Goal: Task Accomplishment & Management: Use online tool/utility

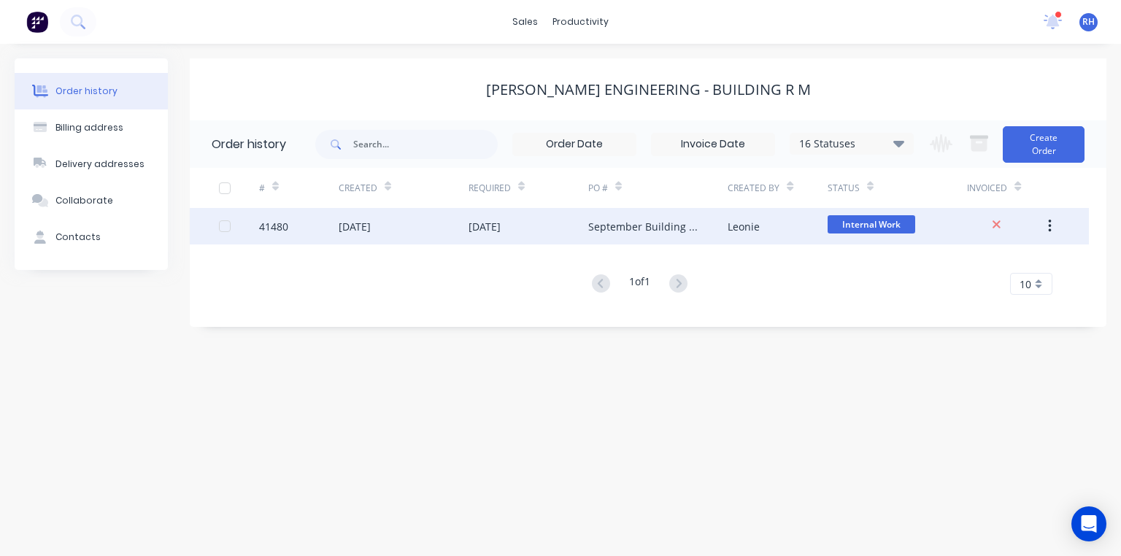
click at [551, 229] on div "[DATE]" at bounding box center [528, 226] width 120 height 36
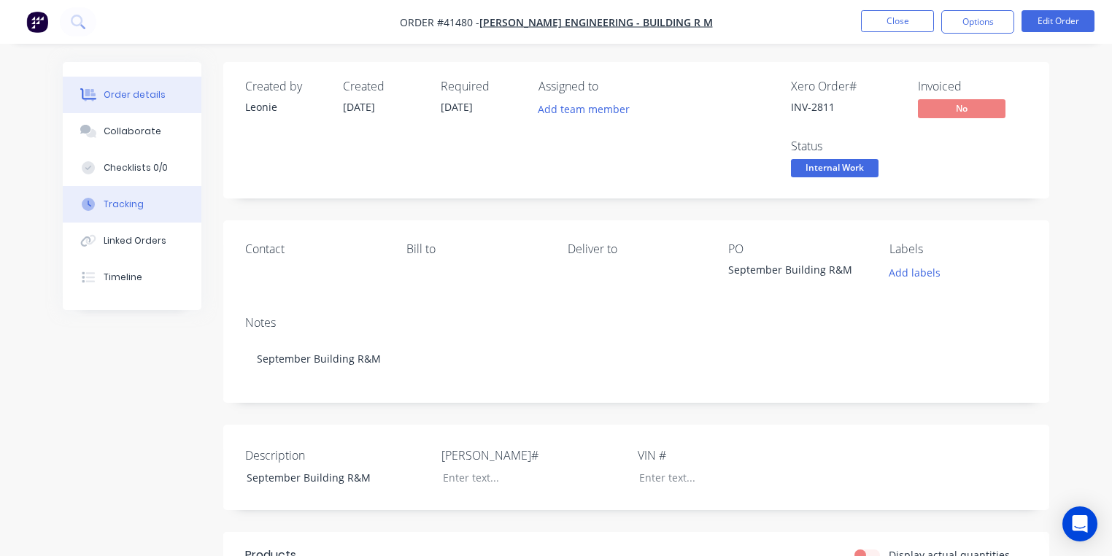
click at [148, 206] on button "Tracking" at bounding box center [132, 204] width 139 height 36
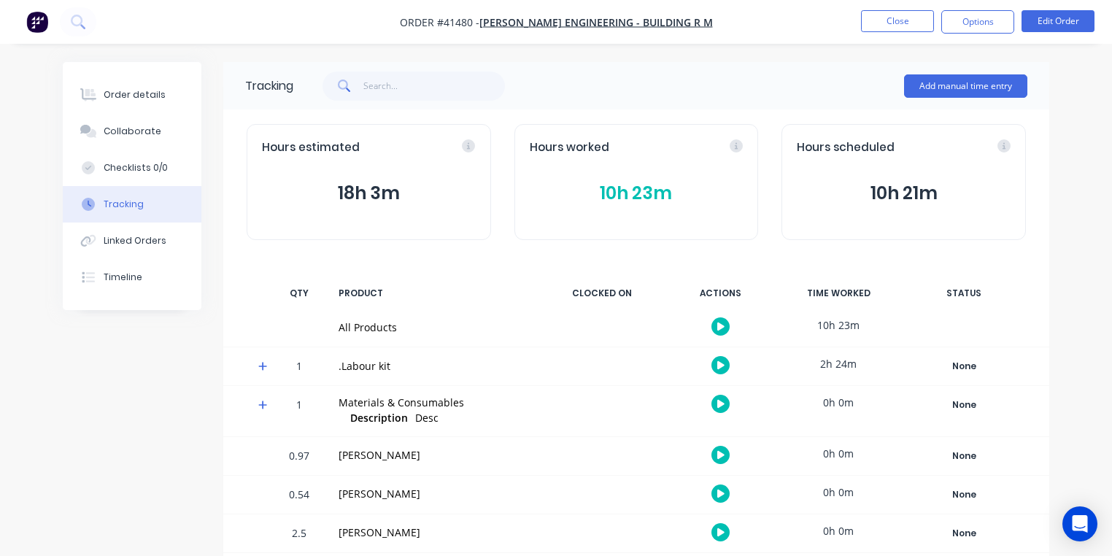
click at [266, 365] on icon at bounding box center [262, 366] width 9 height 10
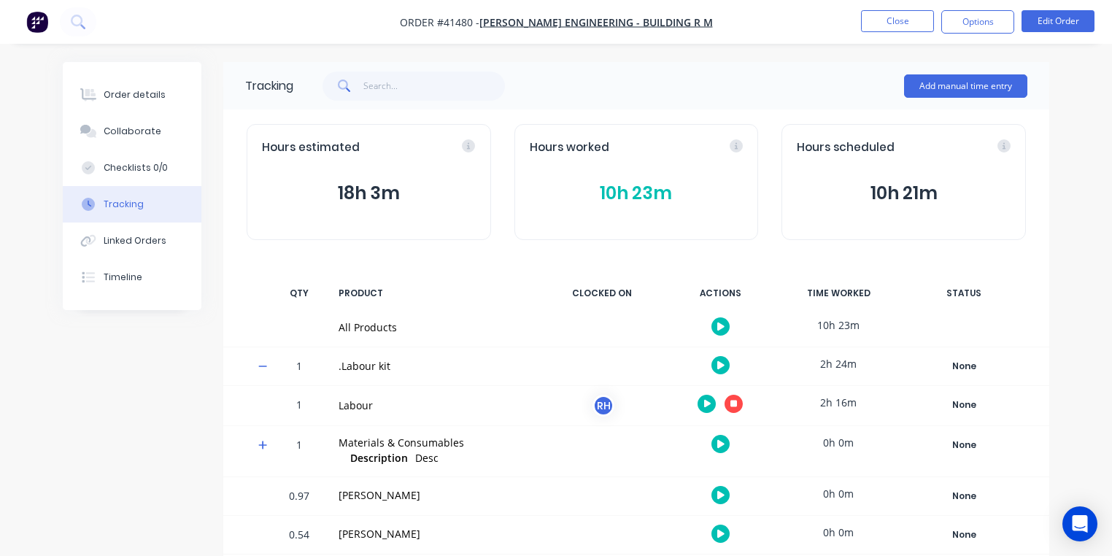
click at [733, 403] on icon "button" at bounding box center [733, 403] width 7 height 7
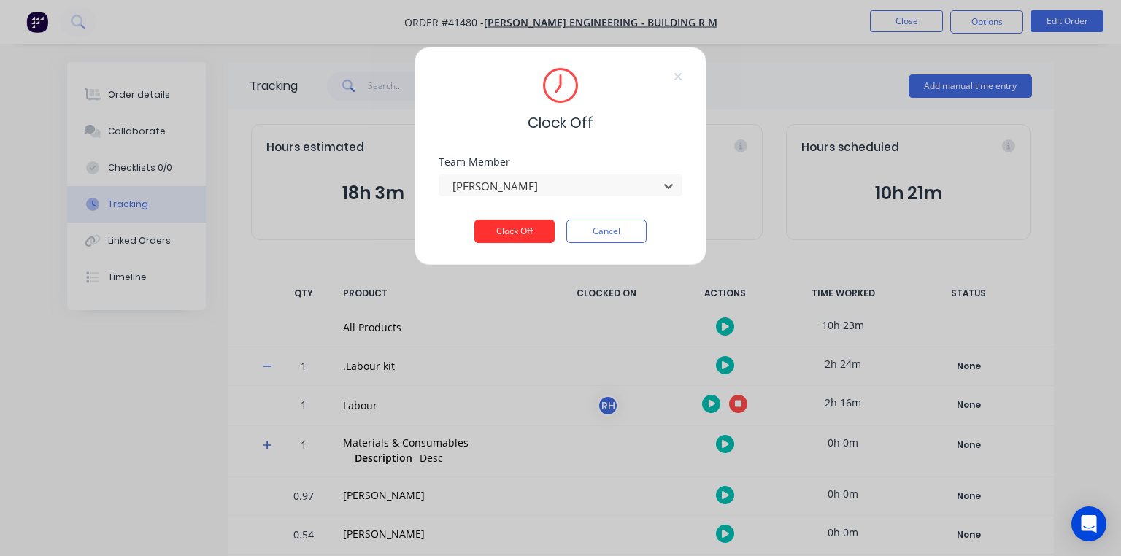
click at [505, 236] on button "Clock Off" at bounding box center [514, 231] width 80 height 23
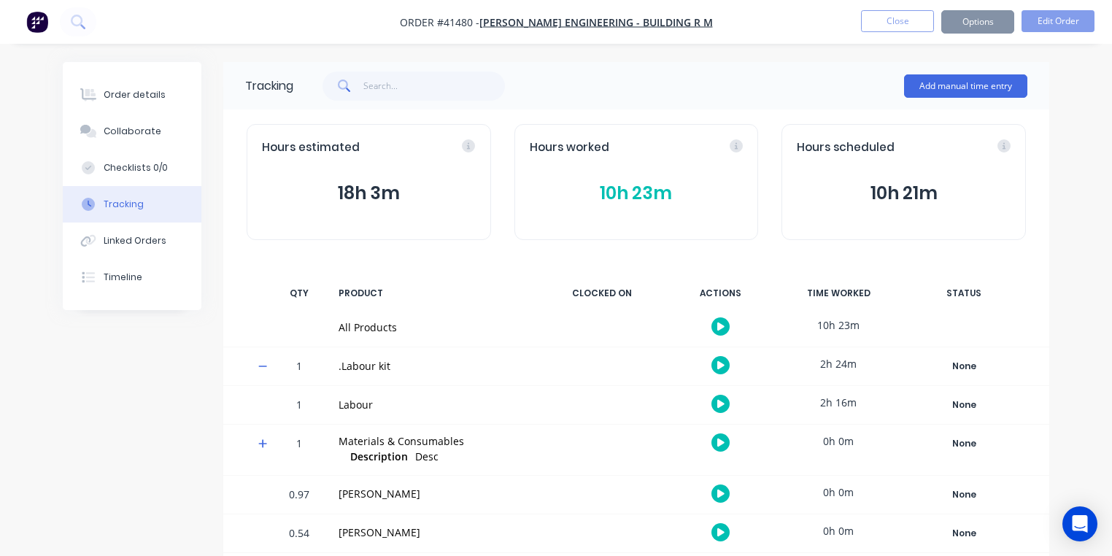
click at [42, 18] on img "button" at bounding box center [37, 22] width 22 height 22
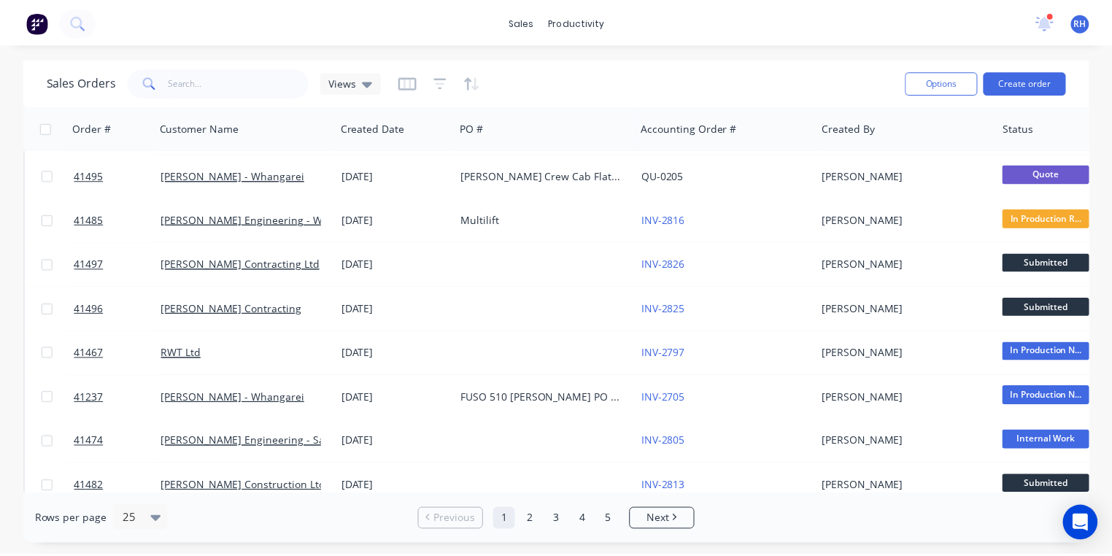
scroll to position [87, 0]
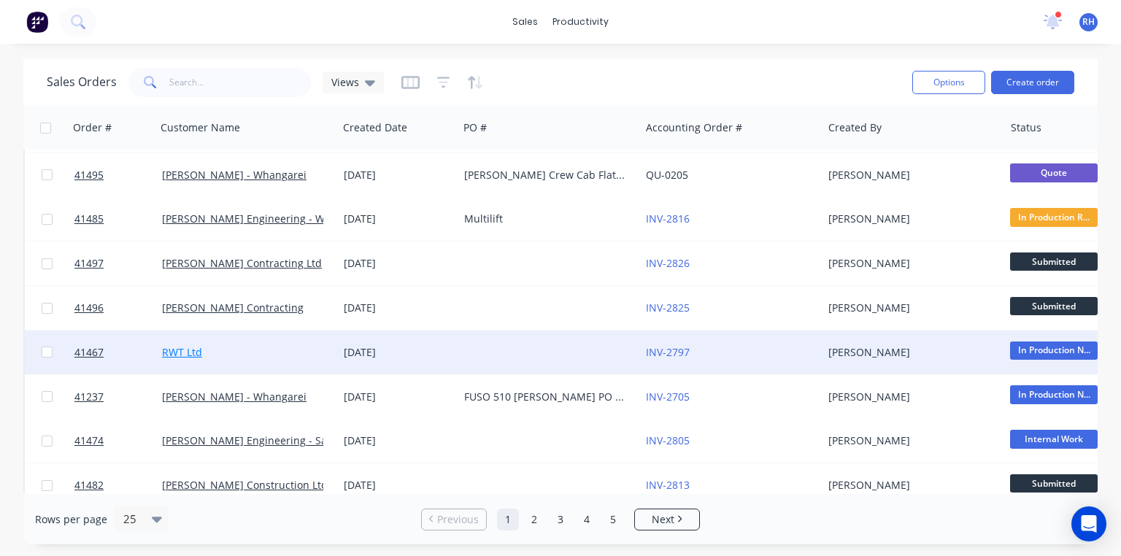
click at [190, 349] on link "RWT Ltd" at bounding box center [182, 352] width 40 height 14
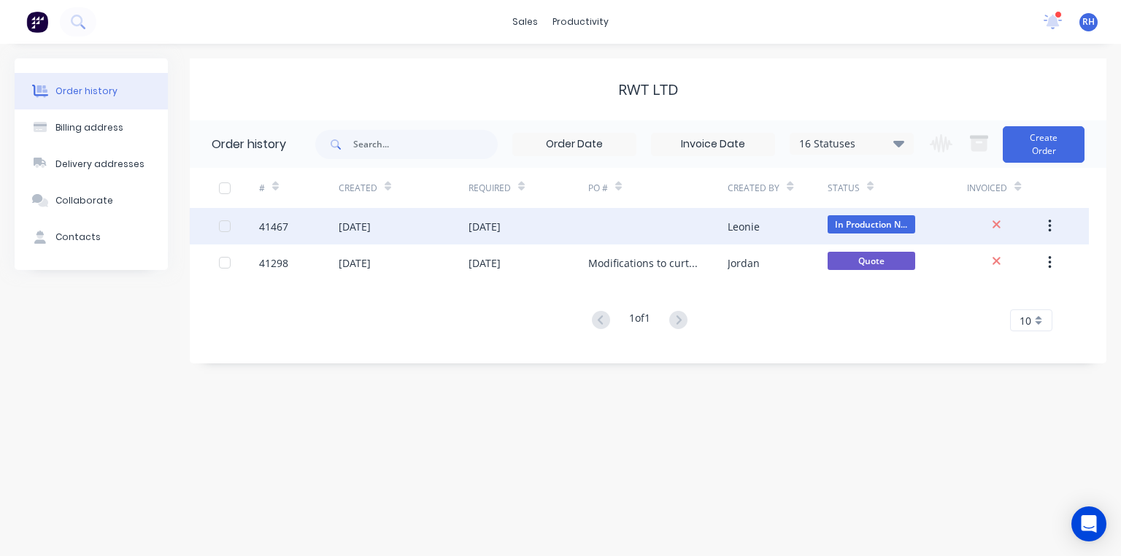
click at [497, 216] on div "[DATE]" at bounding box center [528, 226] width 120 height 36
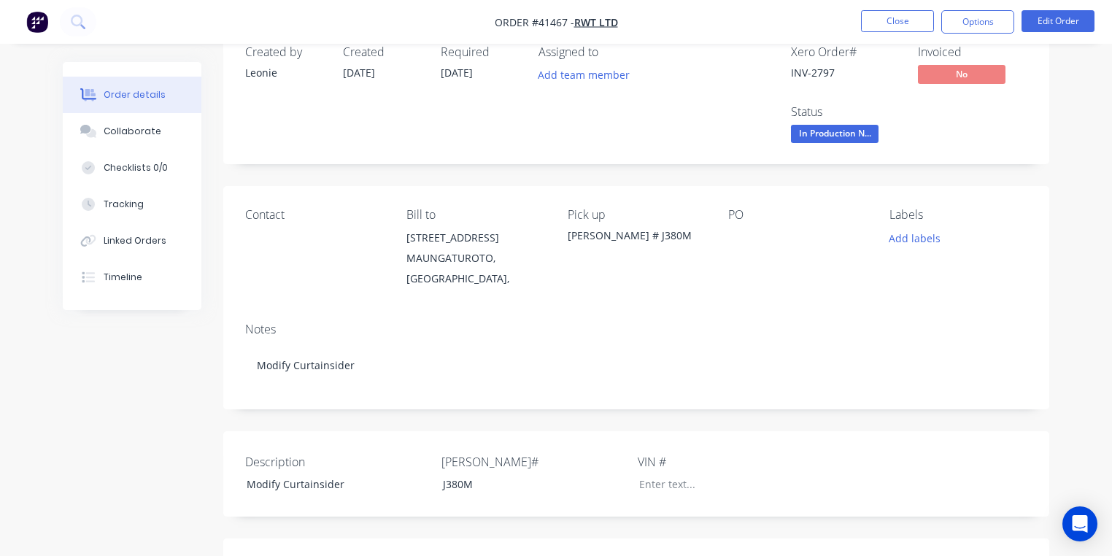
scroll to position [32, 0]
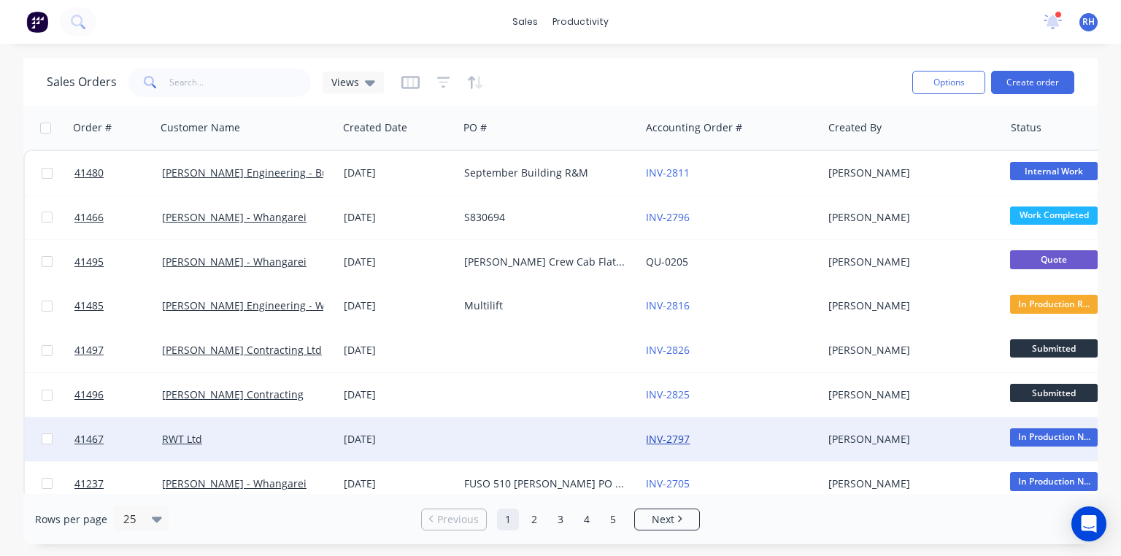
click at [673, 435] on link "INV-2797" at bounding box center [668, 439] width 44 height 14
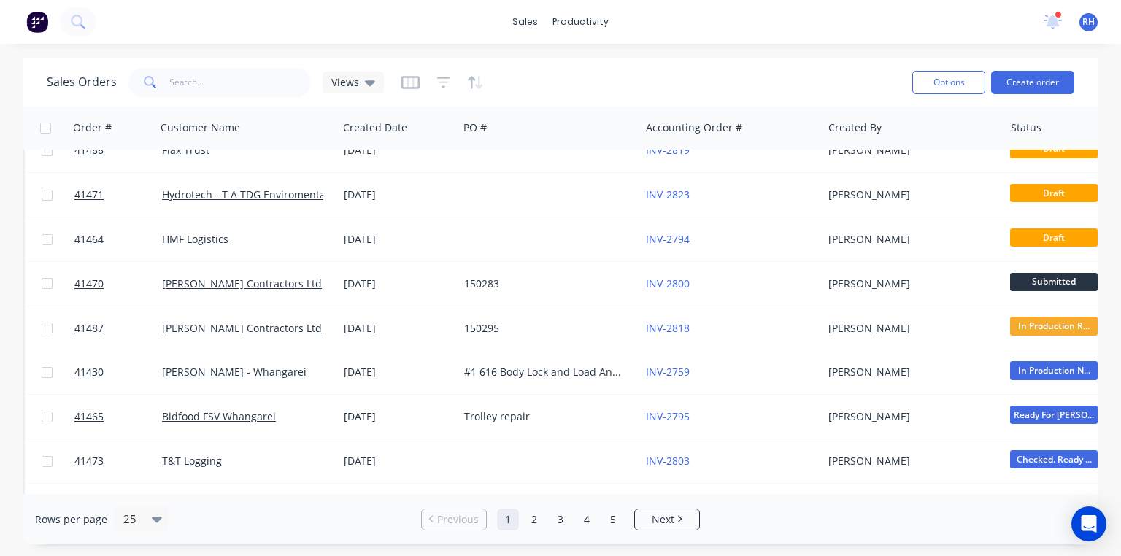
scroll to position [604, 0]
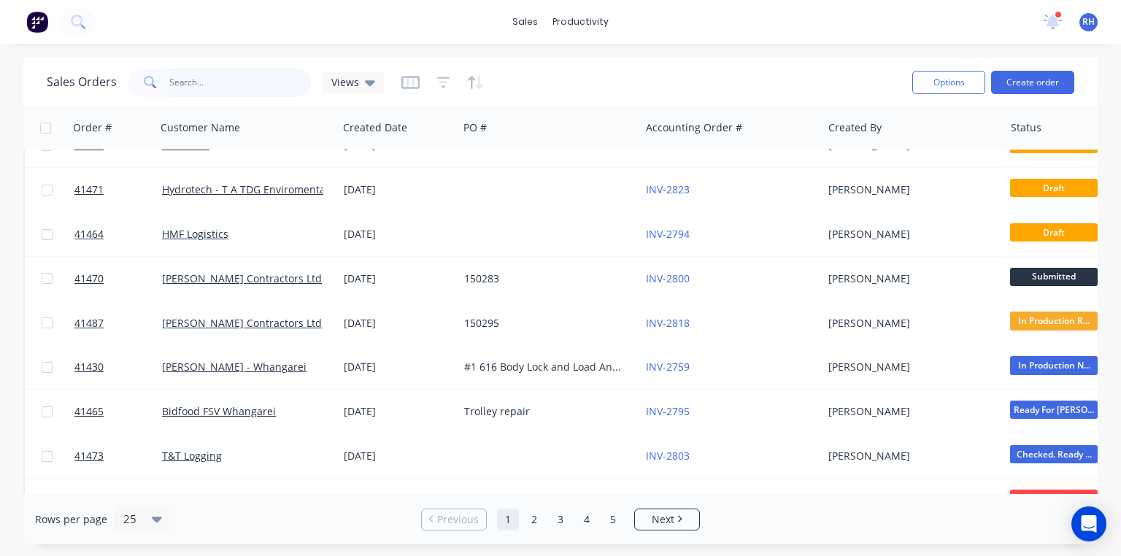
click at [267, 82] on input "text" at bounding box center [240, 82] width 142 height 29
type input "warr"
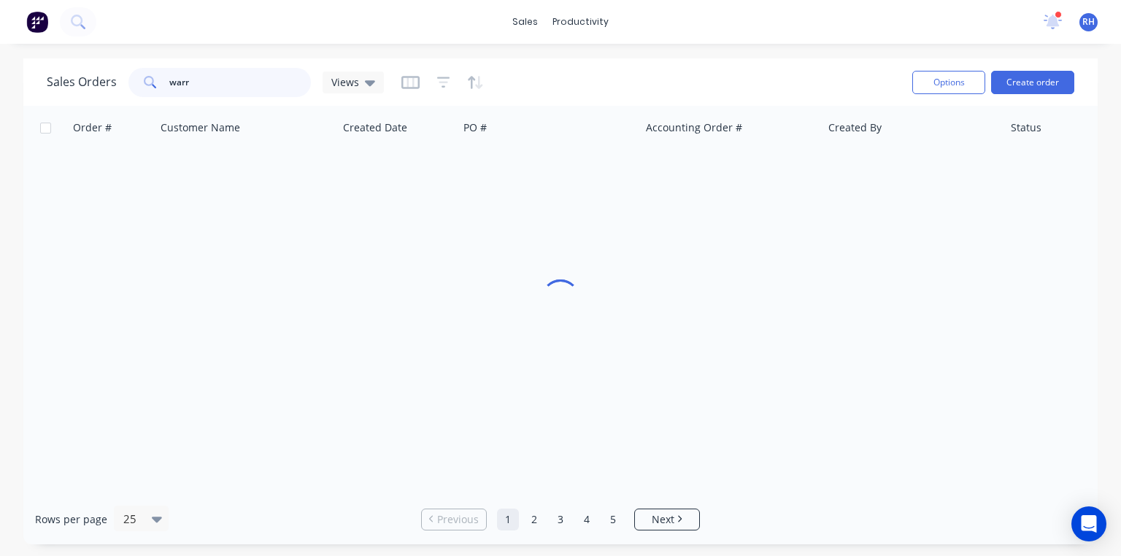
scroll to position [0, 0]
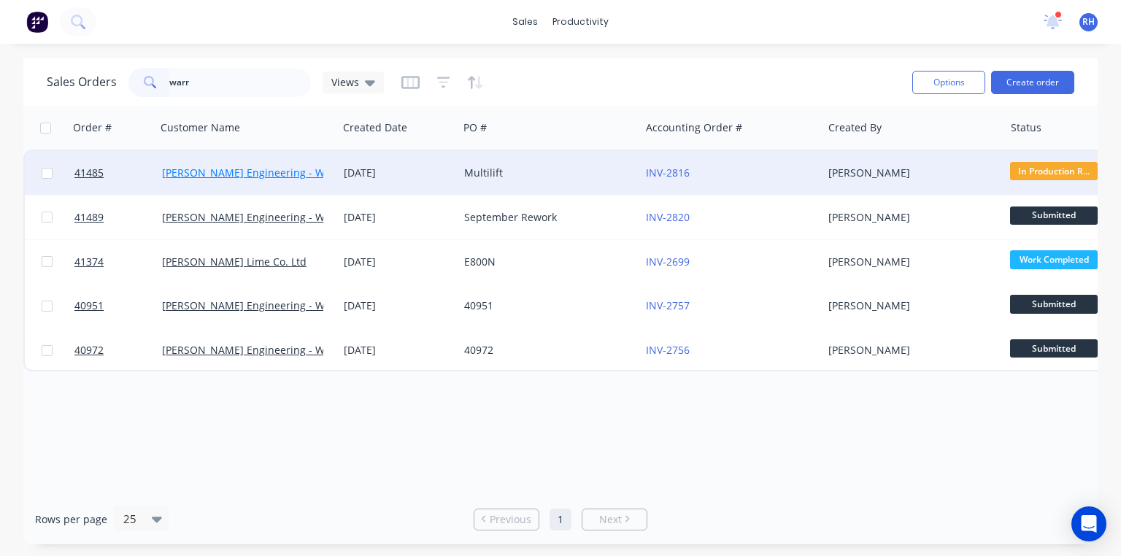
click at [287, 175] on link "[PERSON_NAME] Engineering - Warranty" at bounding box center [261, 173] width 198 height 14
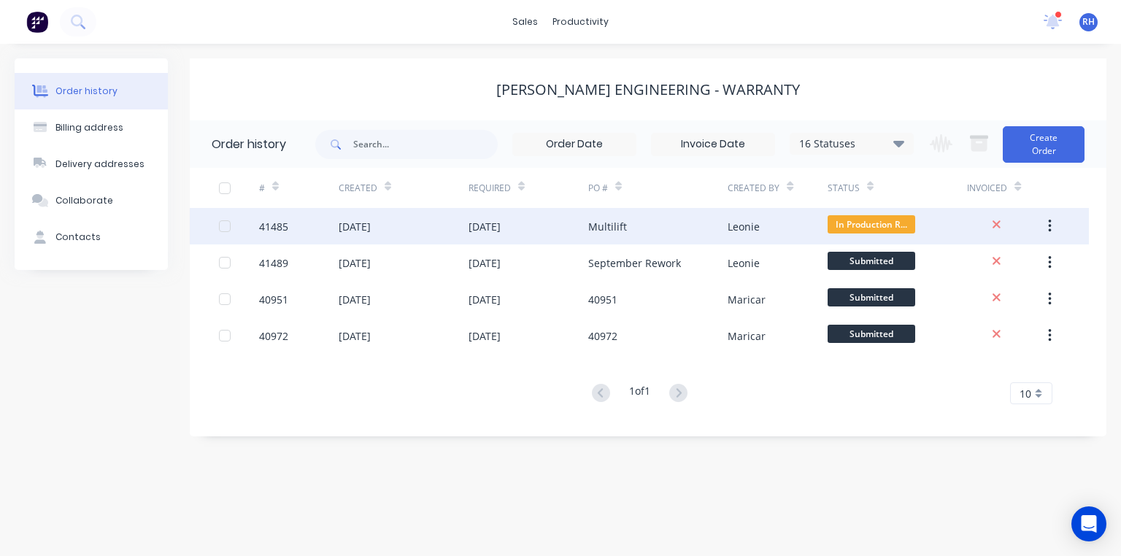
click at [610, 231] on div "Multilift" at bounding box center [607, 226] width 39 height 15
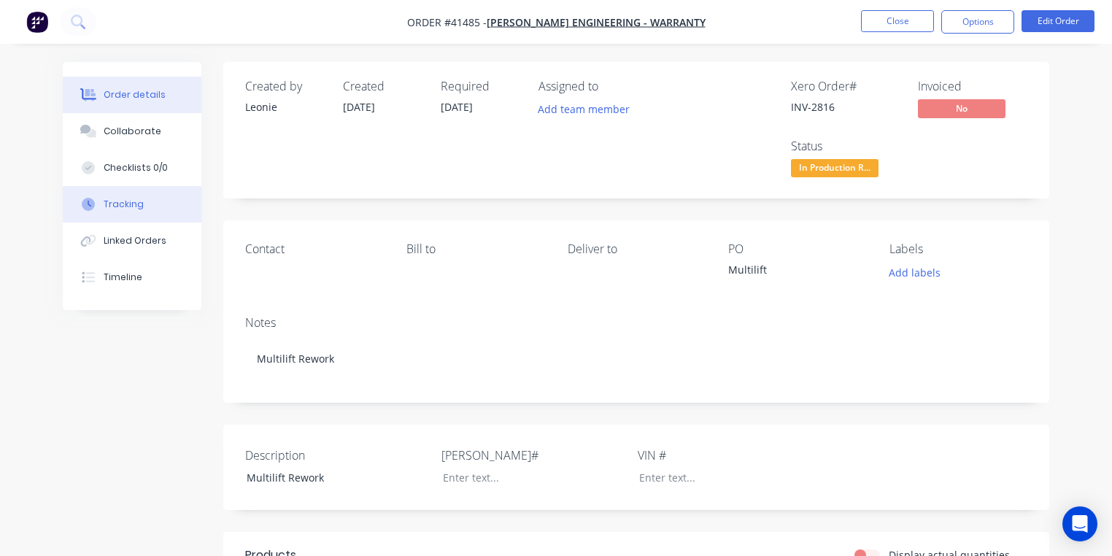
click at [131, 204] on div "Tracking" at bounding box center [124, 204] width 40 height 13
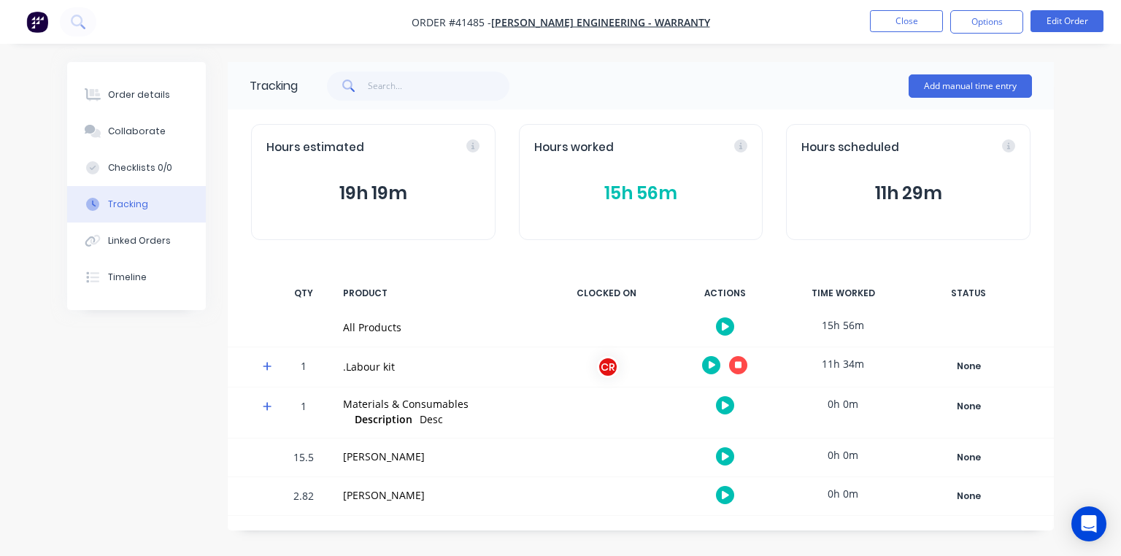
click at [267, 363] on icon at bounding box center [267, 366] width 9 height 9
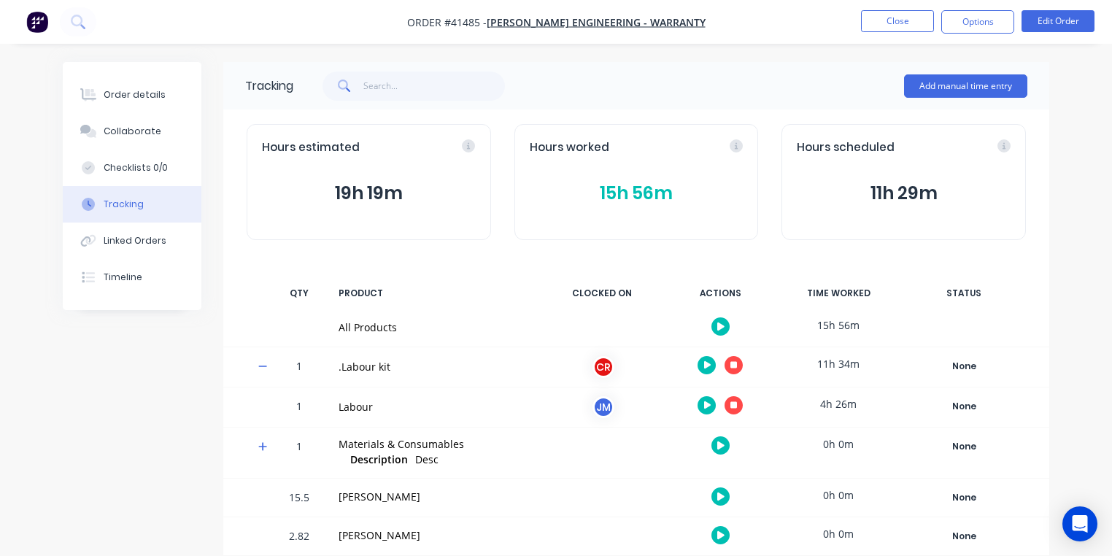
click at [704, 406] on icon "button" at bounding box center [707, 405] width 7 height 8
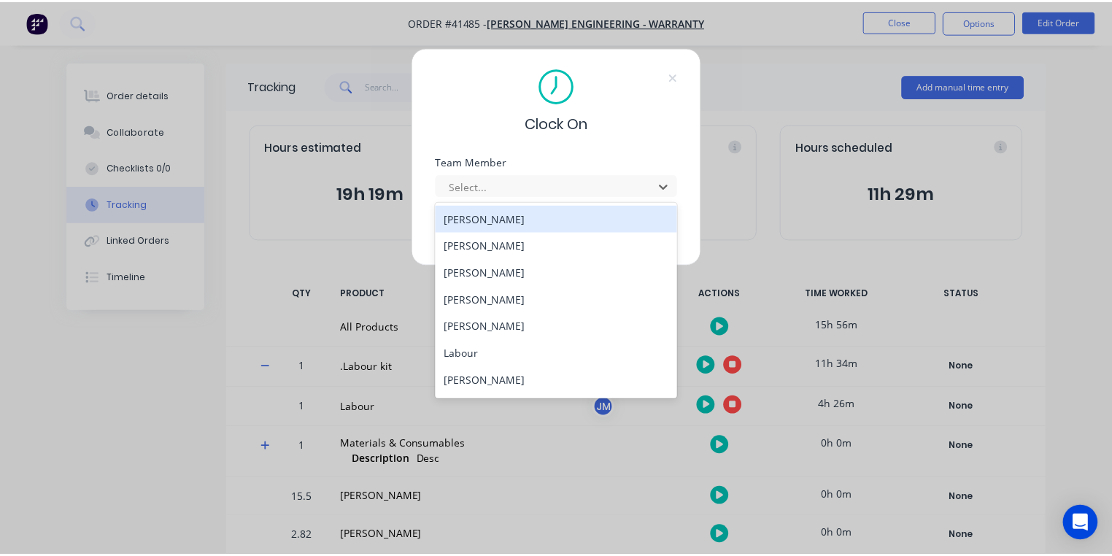
scroll to position [159, 0]
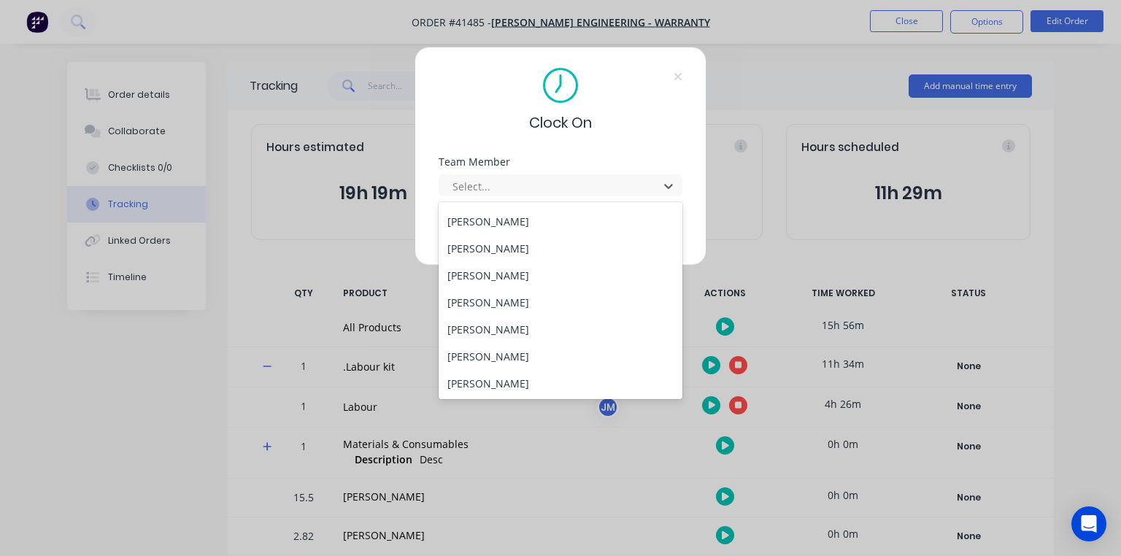
click at [514, 273] on div "[PERSON_NAME]" at bounding box center [561, 275] width 244 height 27
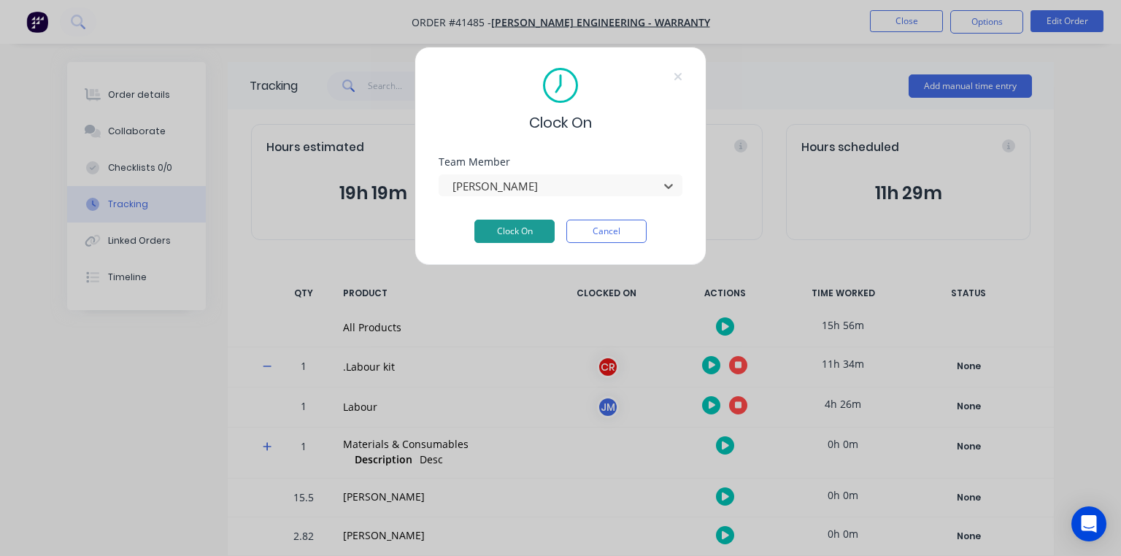
click at [530, 228] on button "Clock On" at bounding box center [514, 231] width 80 height 23
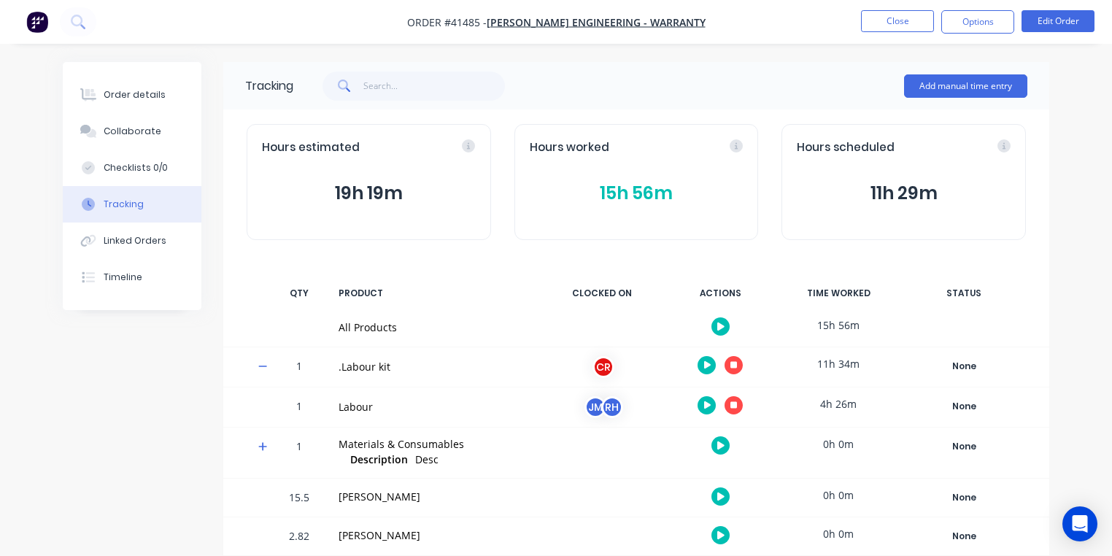
click at [42, 30] on img "button" at bounding box center [37, 22] width 22 height 22
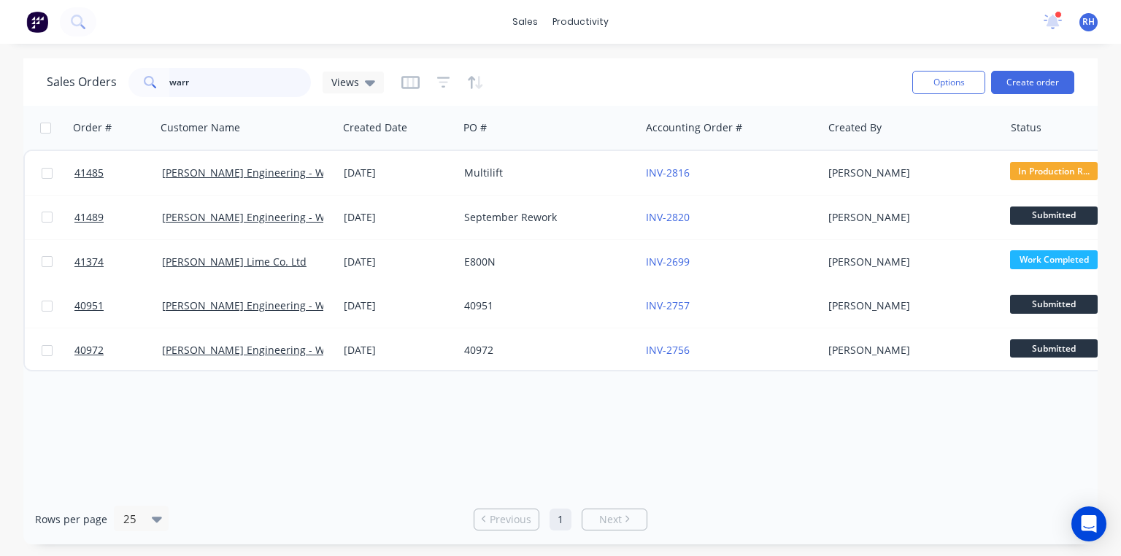
click at [240, 78] on input "warr" at bounding box center [240, 82] width 142 height 29
type input "w"
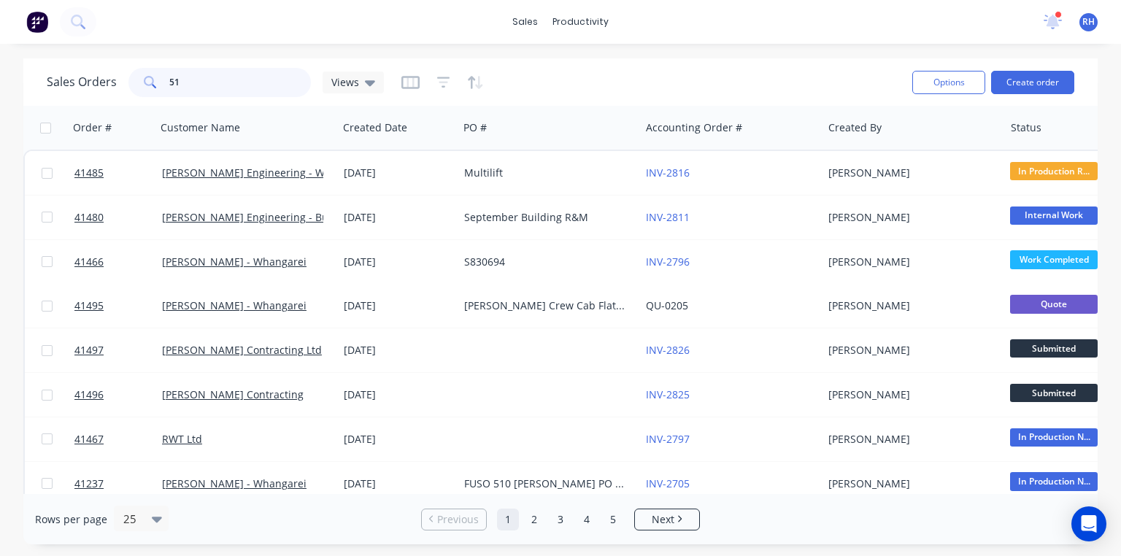
type input "510"
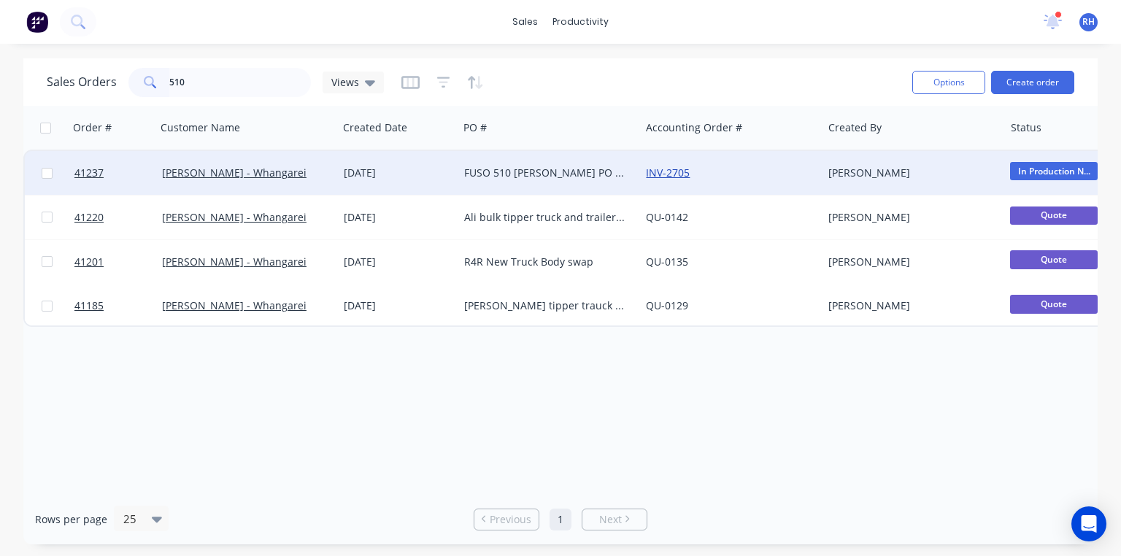
click at [668, 169] on link "INV-2705" at bounding box center [668, 173] width 44 height 14
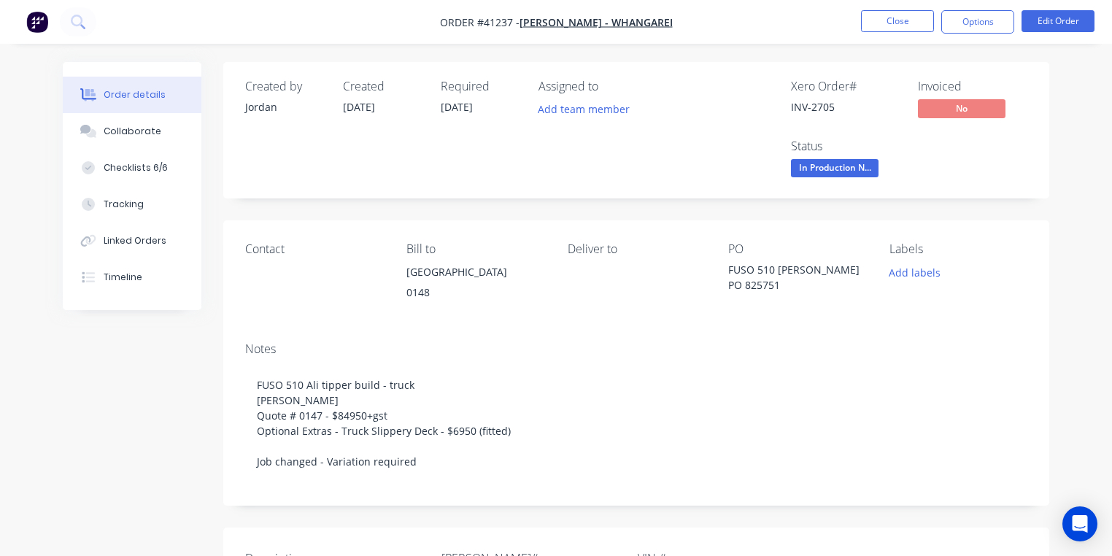
scroll to position [1, 0]
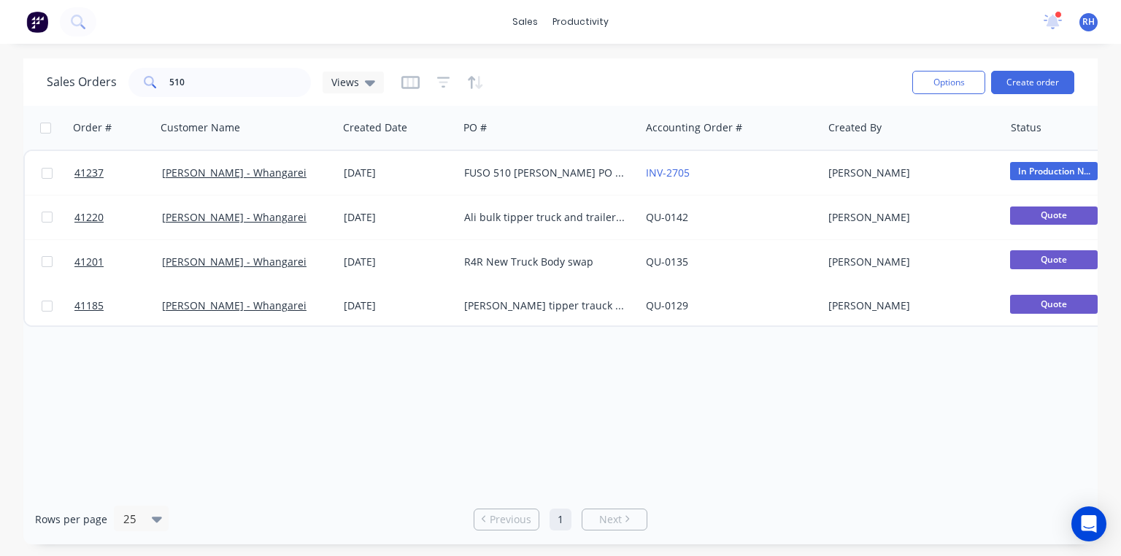
click at [44, 20] on img at bounding box center [37, 22] width 22 height 22
click at [210, 77] on input "510" at bounding box center [240, 82] width 142 height 29
type input "5"
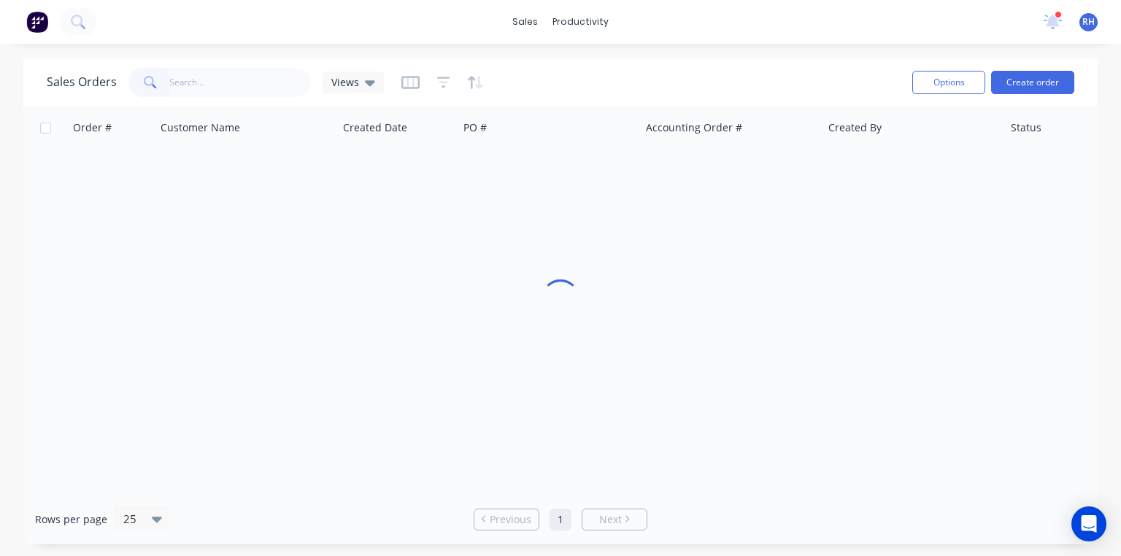
click at [379, 431] on div at bounding box center [560, 300] width 1074 height 388
